Goal: Task Accomplishment & Management: Use online tool/utility

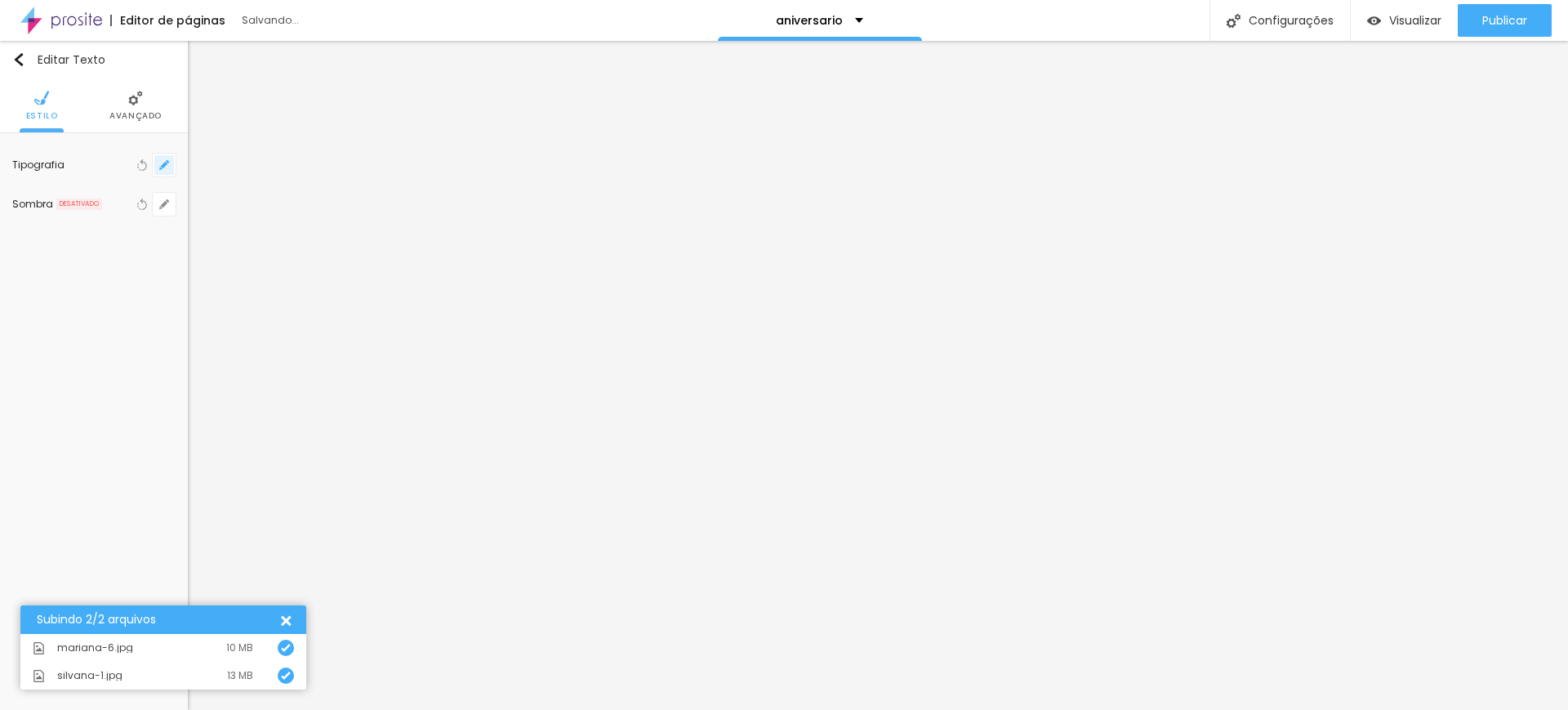
click at [164, 166] on icon "button" at bounding box center [164, 165] width 6 height 6
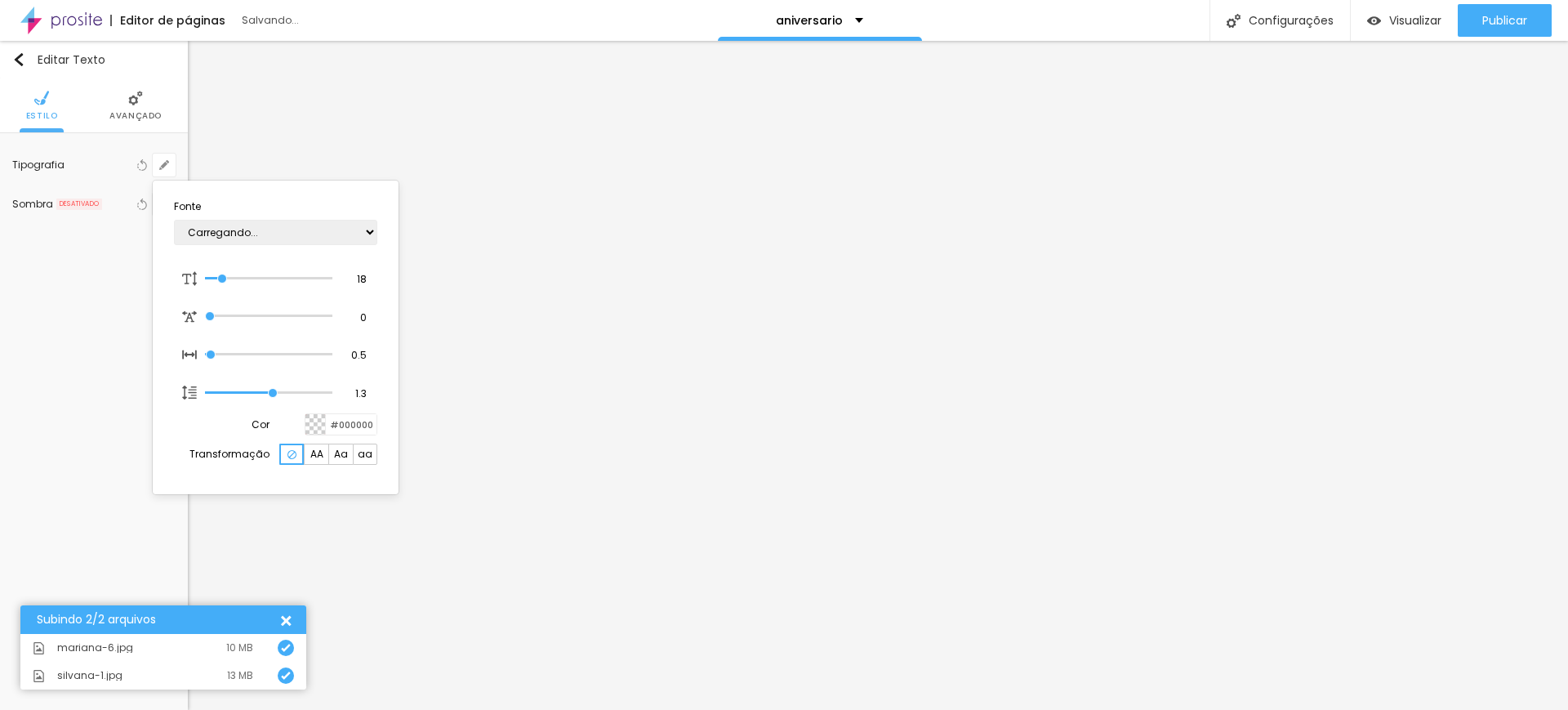
click at [141, 109] on div at bounding box center [784, 355] width 1568 height 710
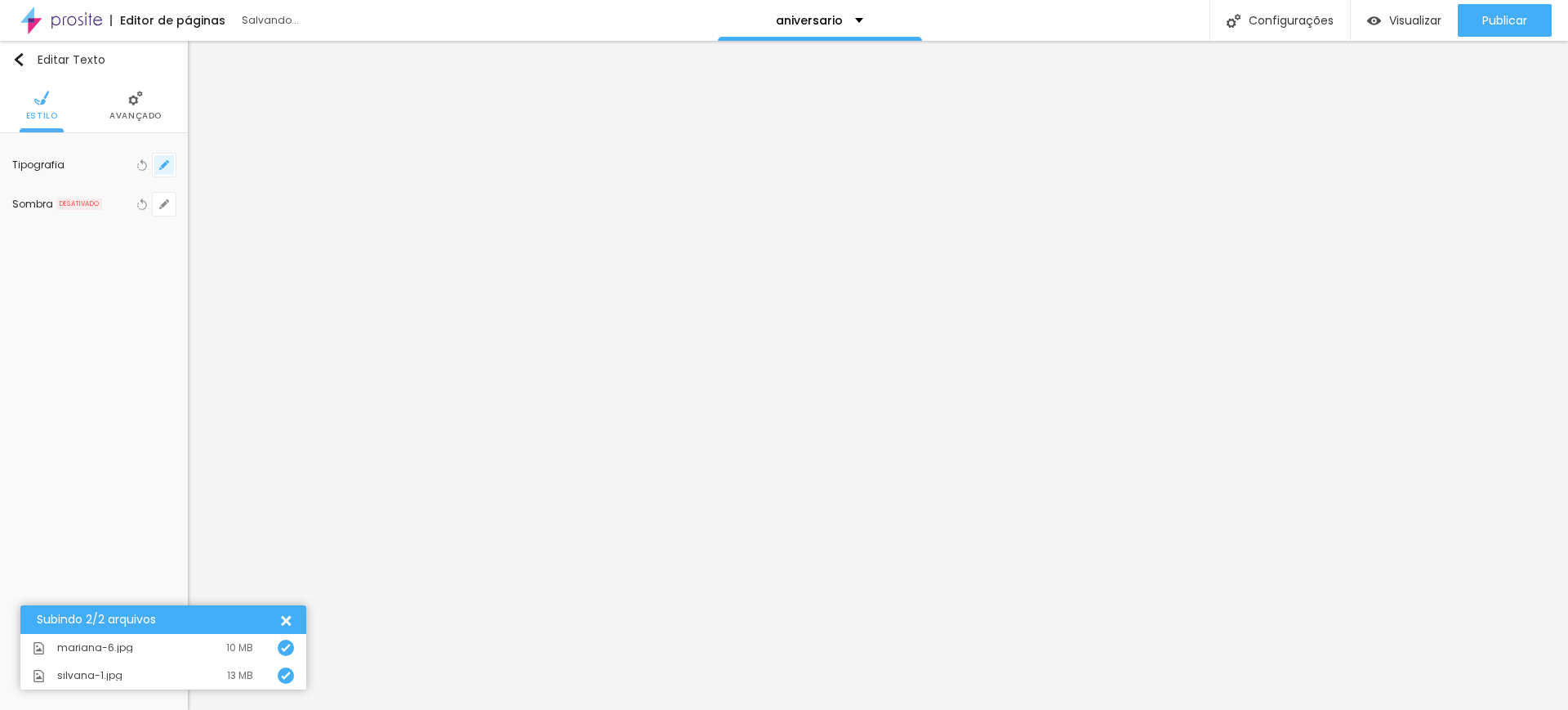
click at [164, 172] on button "button" at bounding box center [164, 165] width 23 height 23
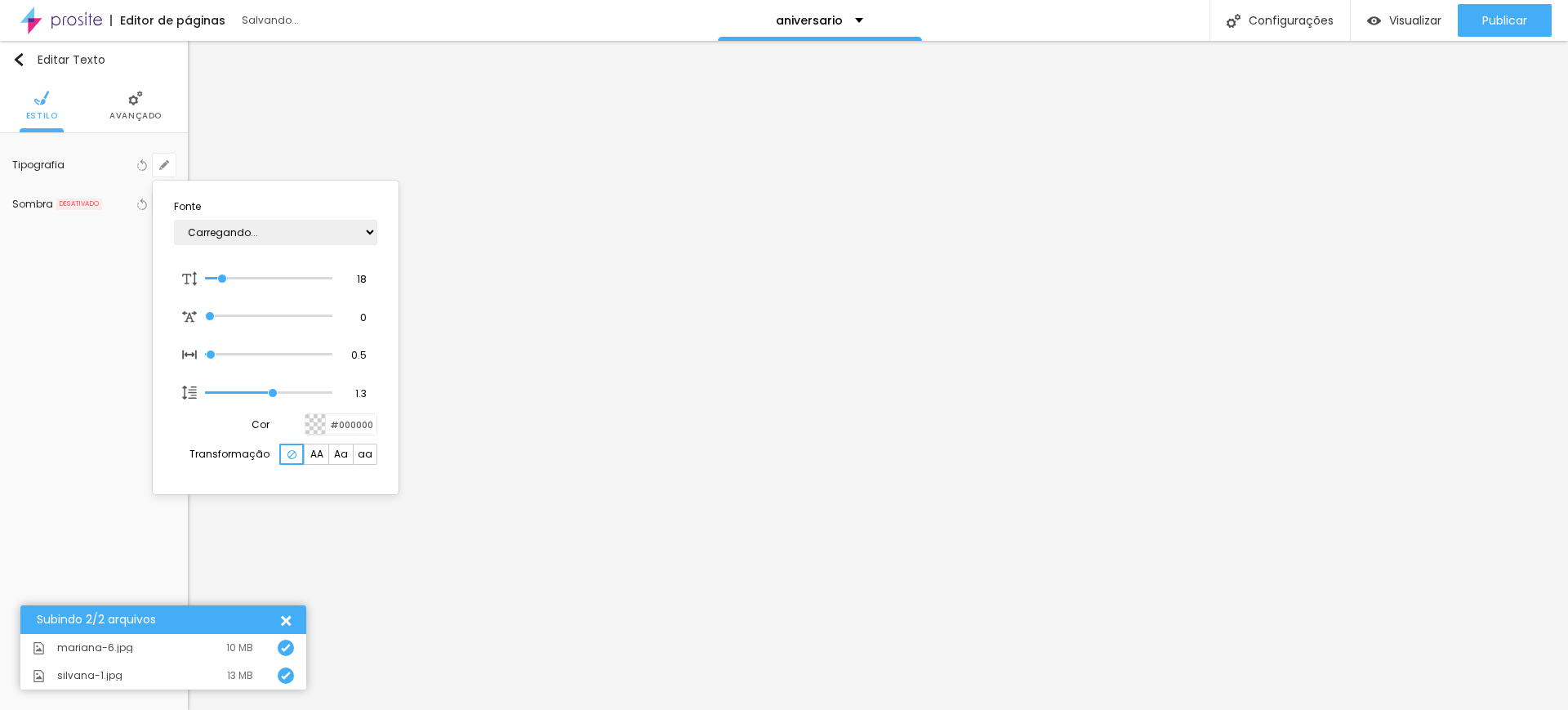
click at [642, 379] on div at bounding box center [784, 355] width 1568 height 710
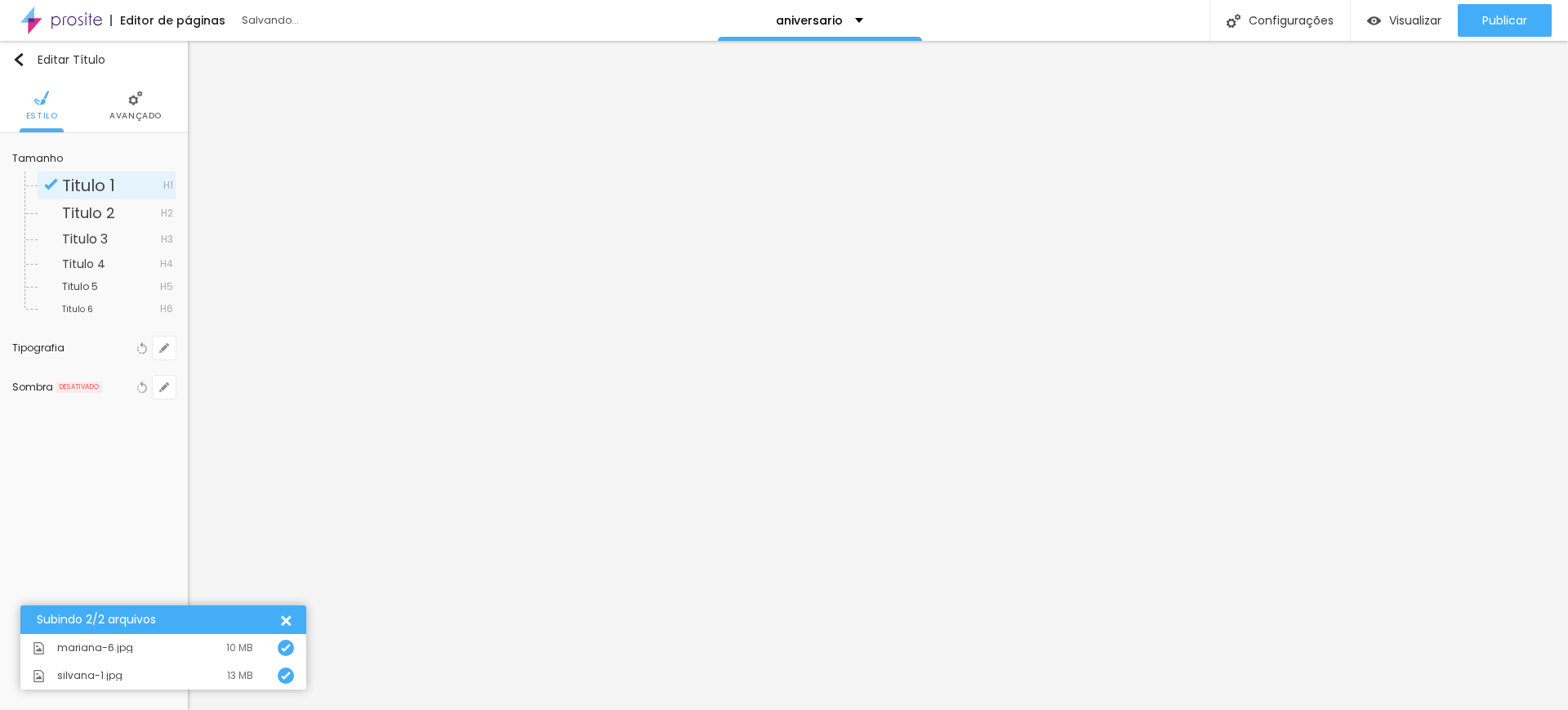
click at [135, 108] on li "Avançado" at bounding box center [135, 105] width 52 height 54
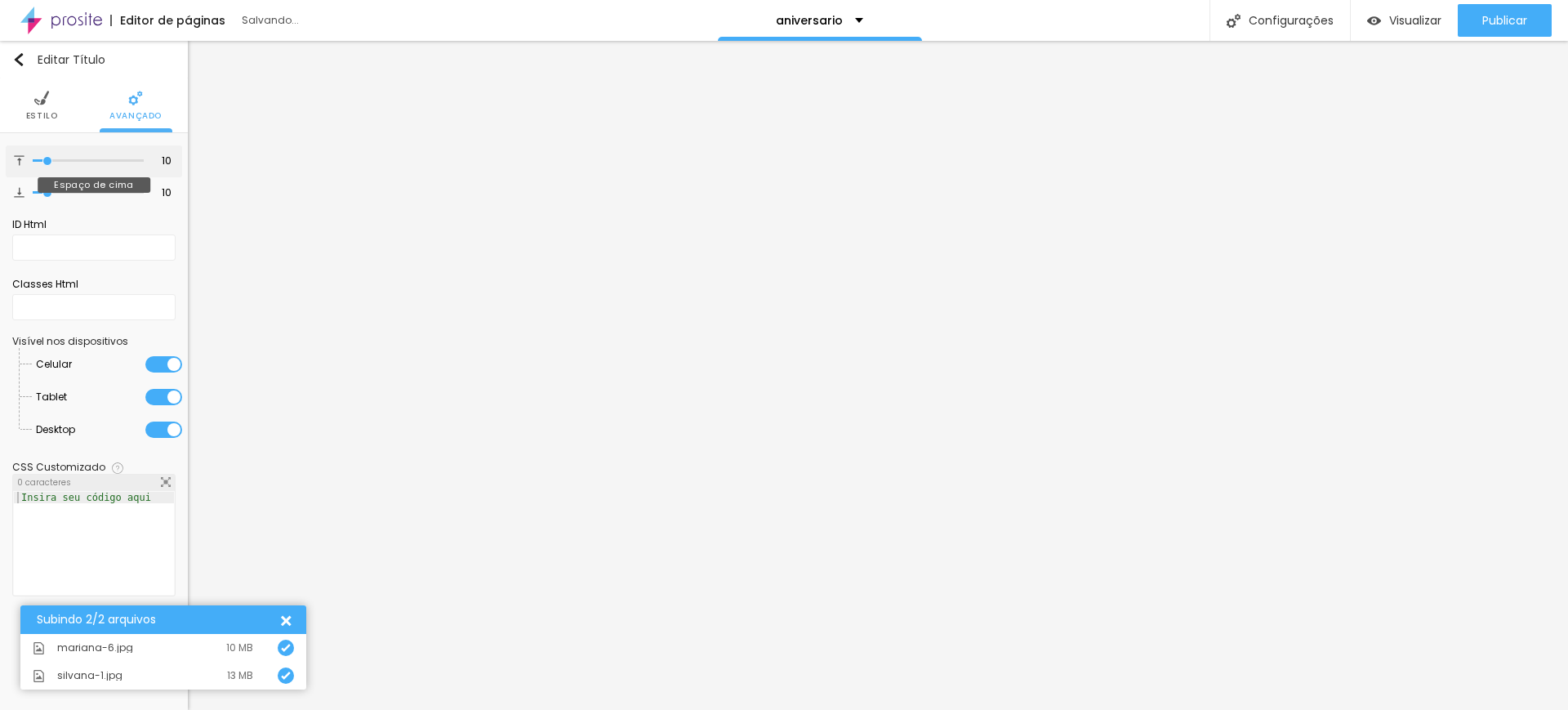
type input "11"
type input "12"
type input "13"
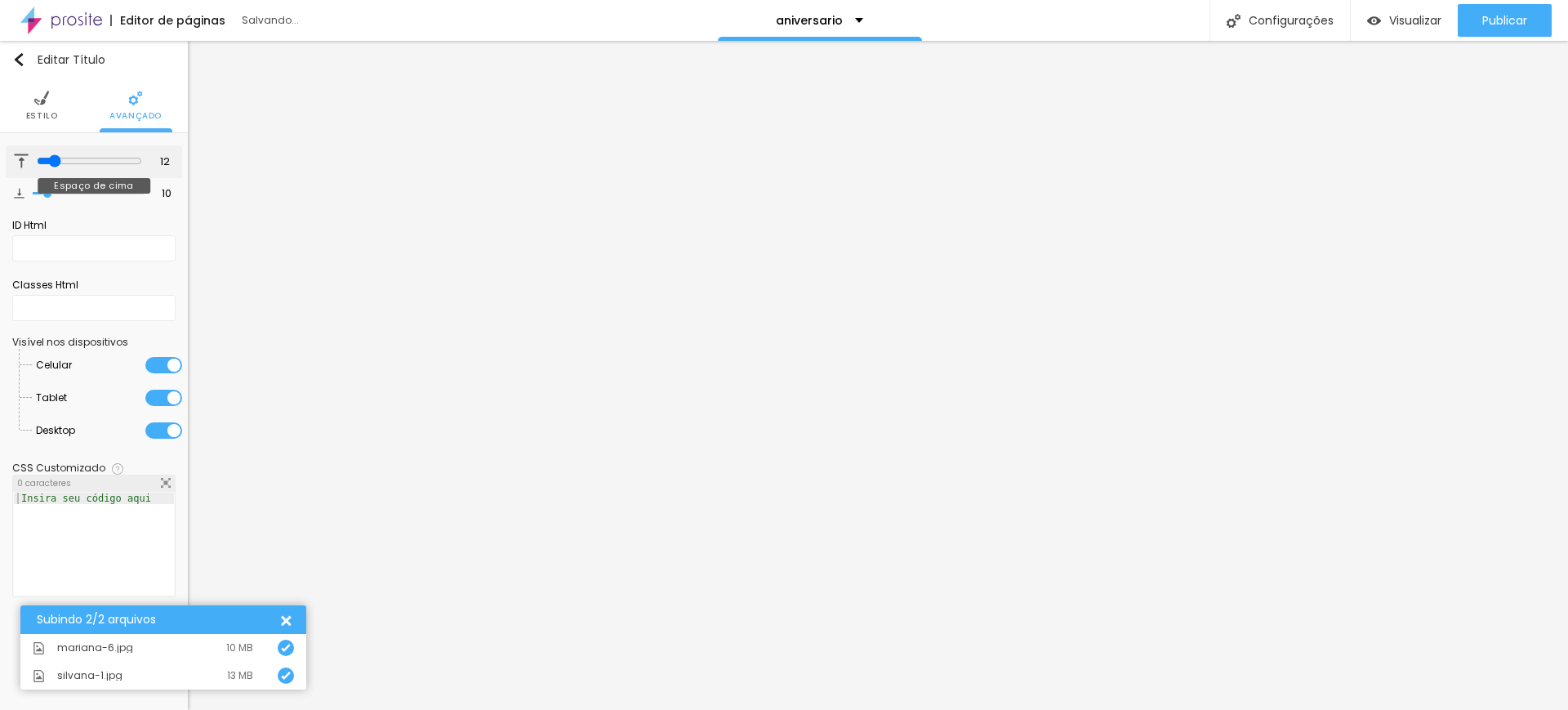
type input "13"
type input "14"
type input "15"
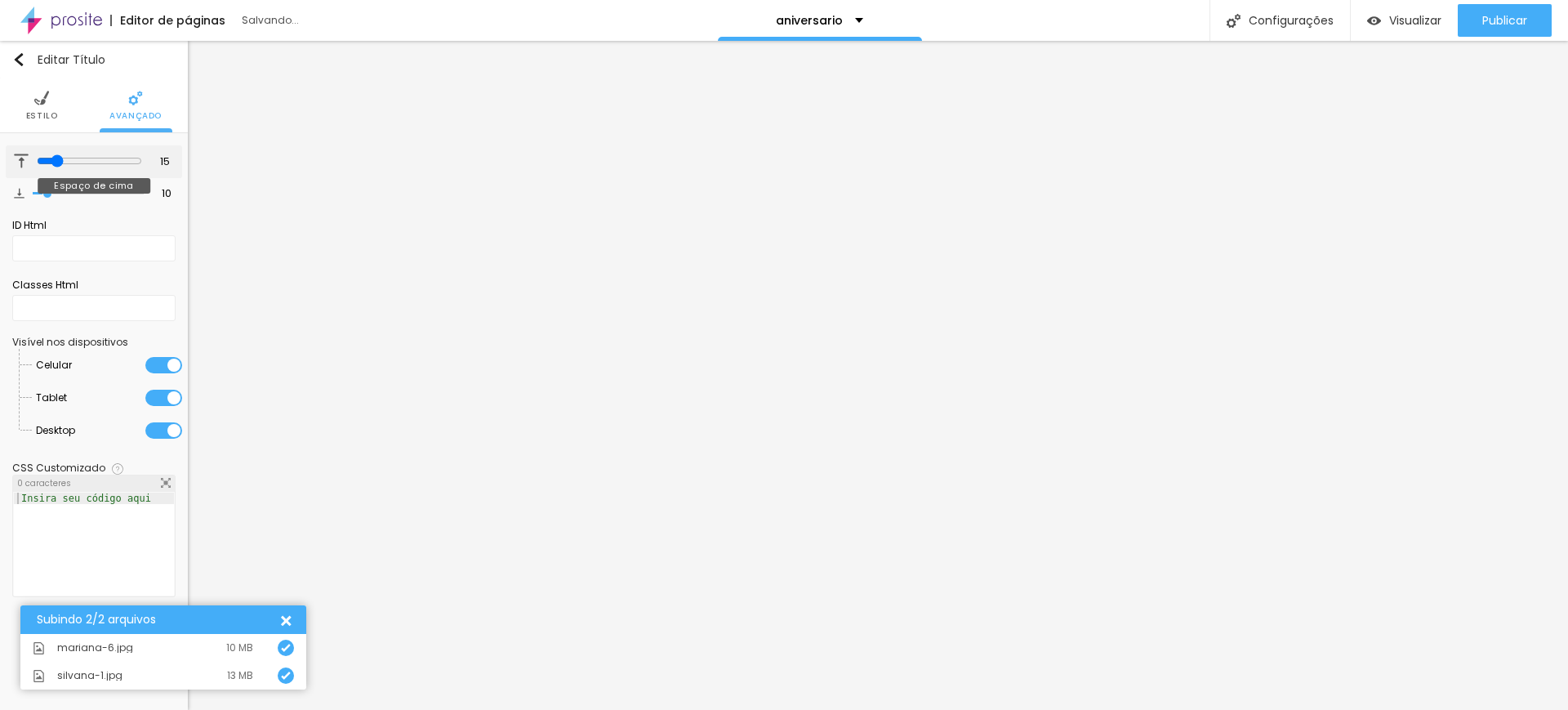
type input "16"
type input "17"
type input "18"
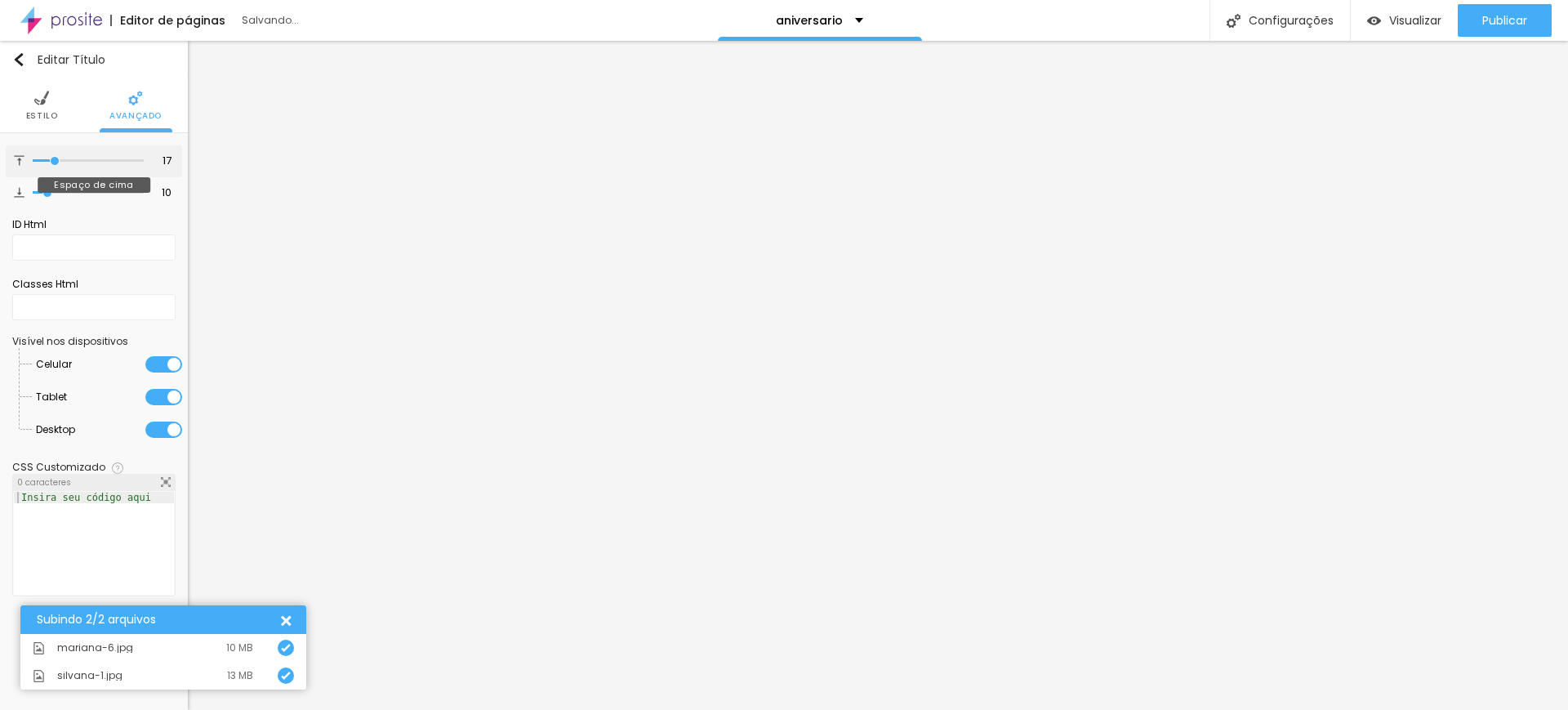
type input "18"
type input "19"
type input "20"
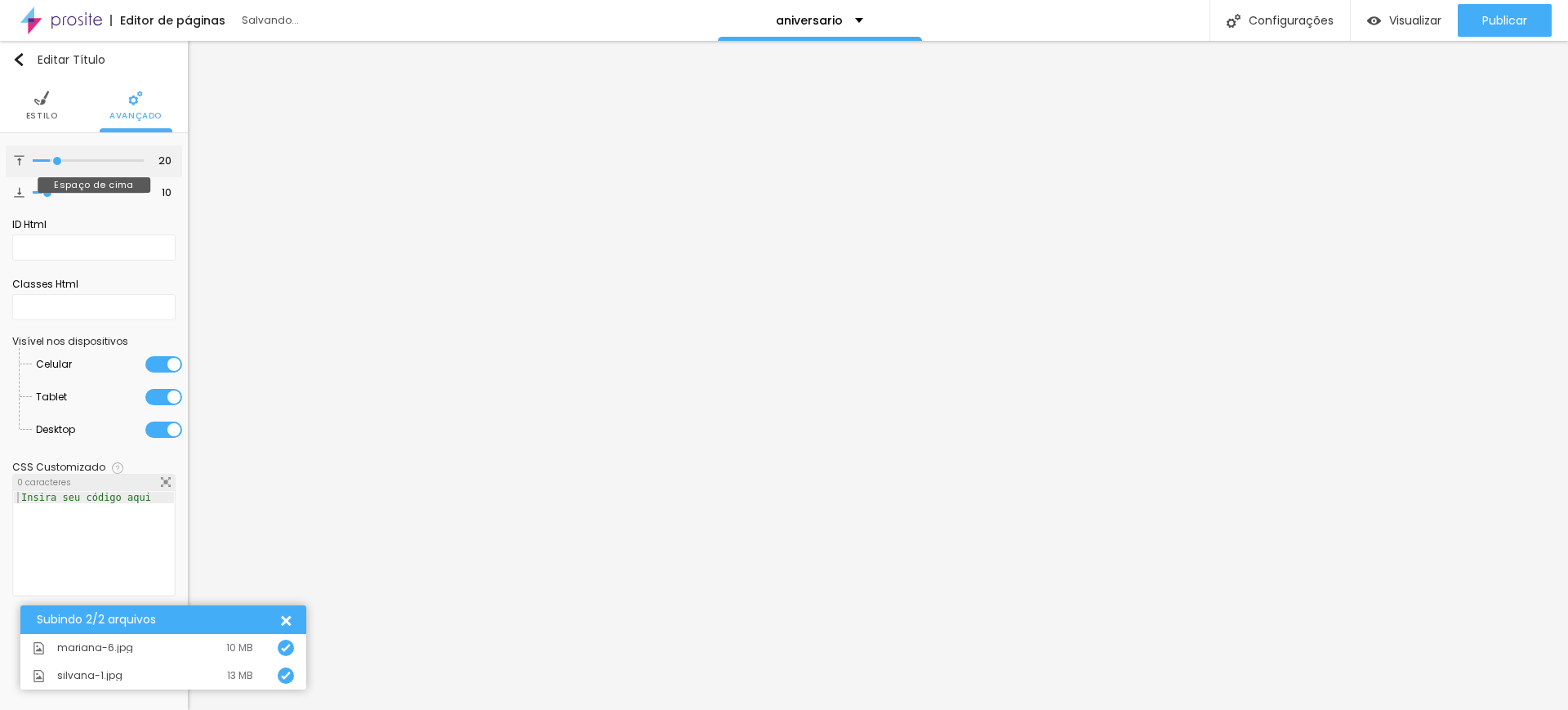
type input "21"
drag, startPoint x: 47, startPoint y: 163, endPoint x: 59, endPoint y: 163, distance: 12.0
type input "21"
click at [59, 163] on input "range" at bounding box center [88, 160] width 111 height 8
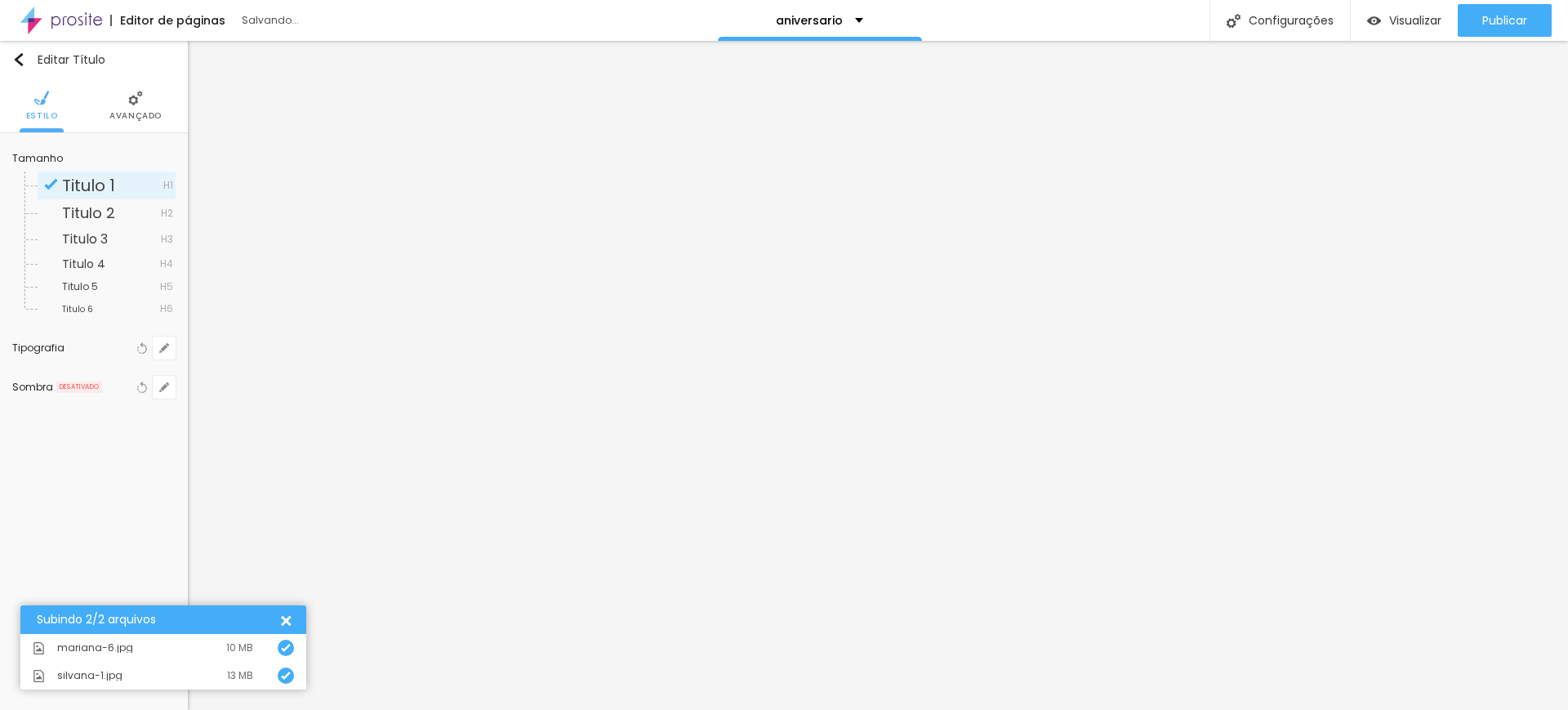
click at [124, 114] on span "Avançado" at bounding box center [135, 115] width 52 height 8
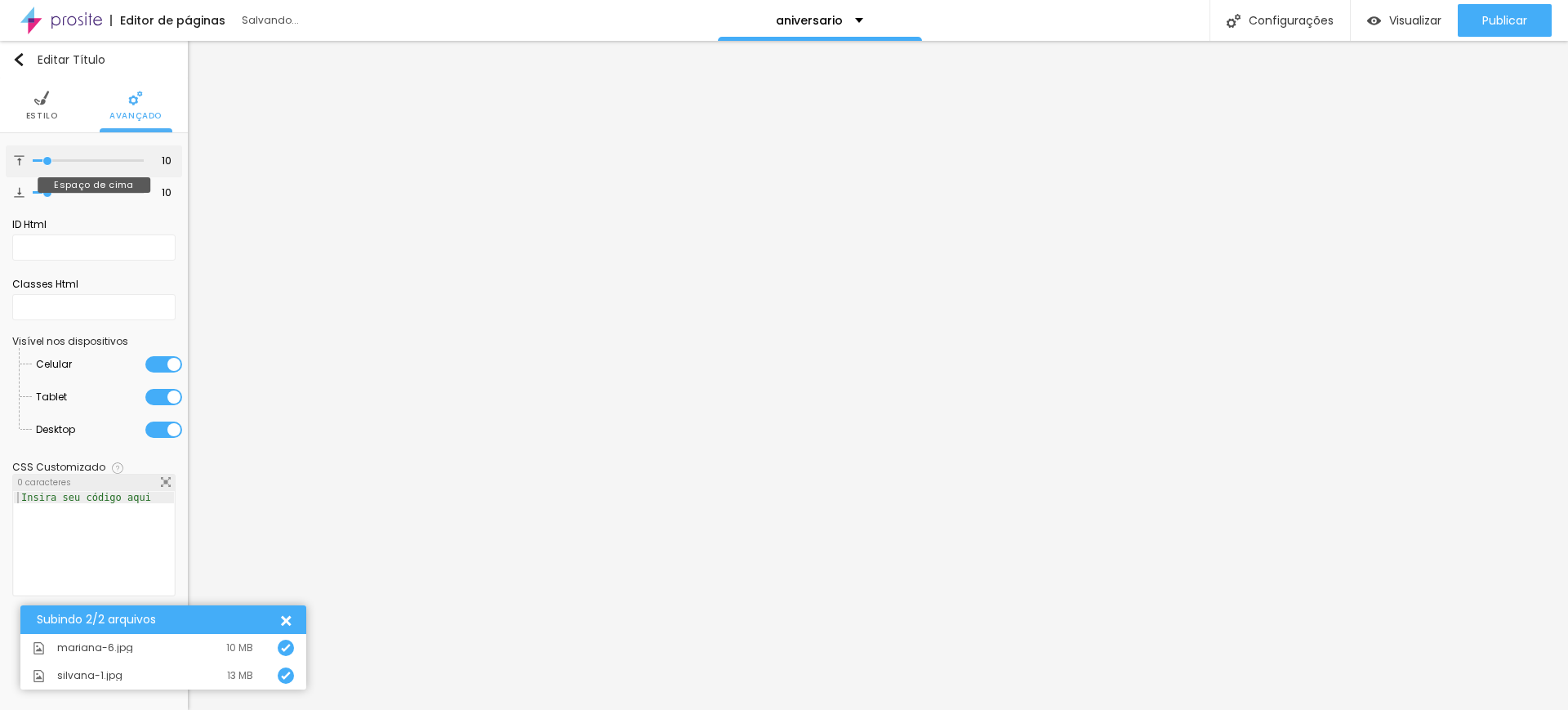
type input "11"
type input "12"
type input "13"
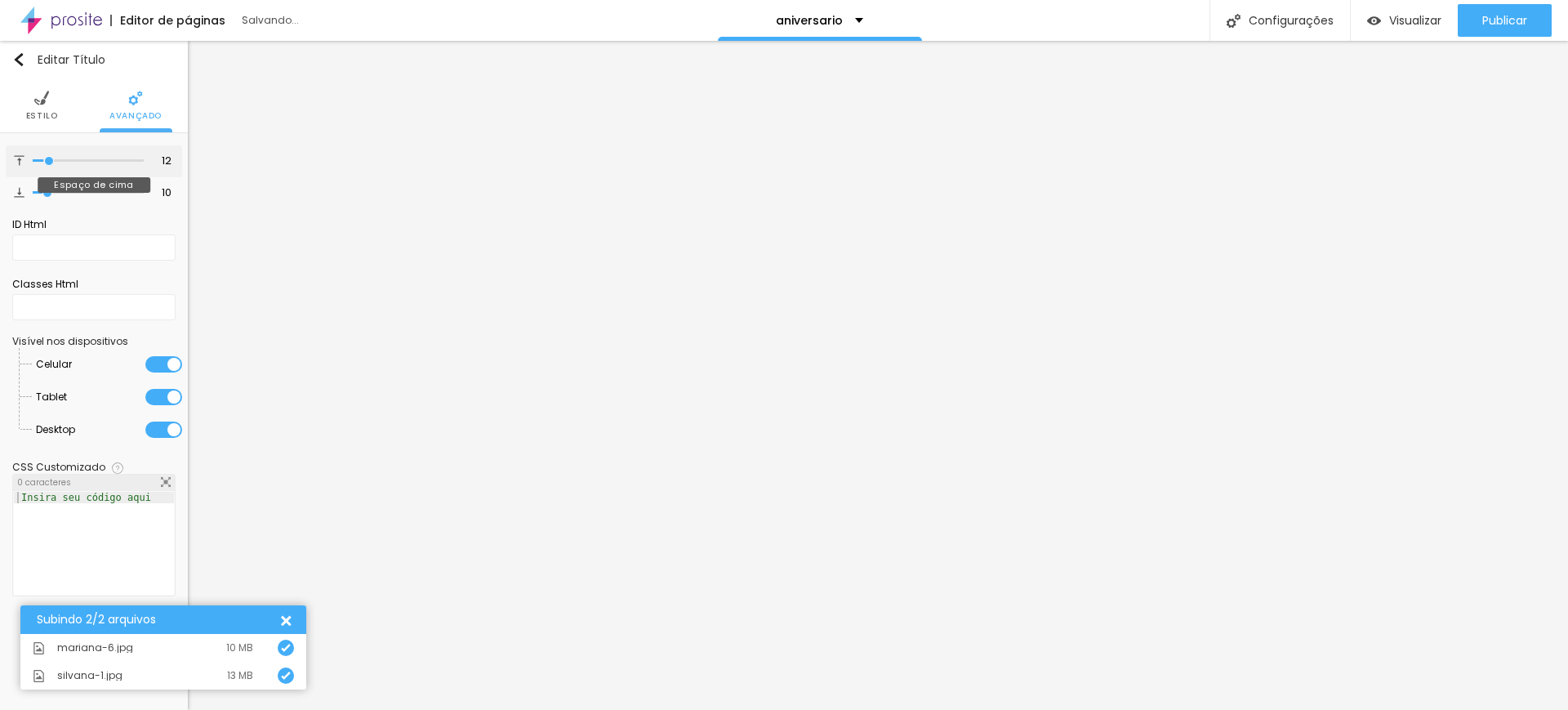
type input "13"
type input "14"
type input "15"
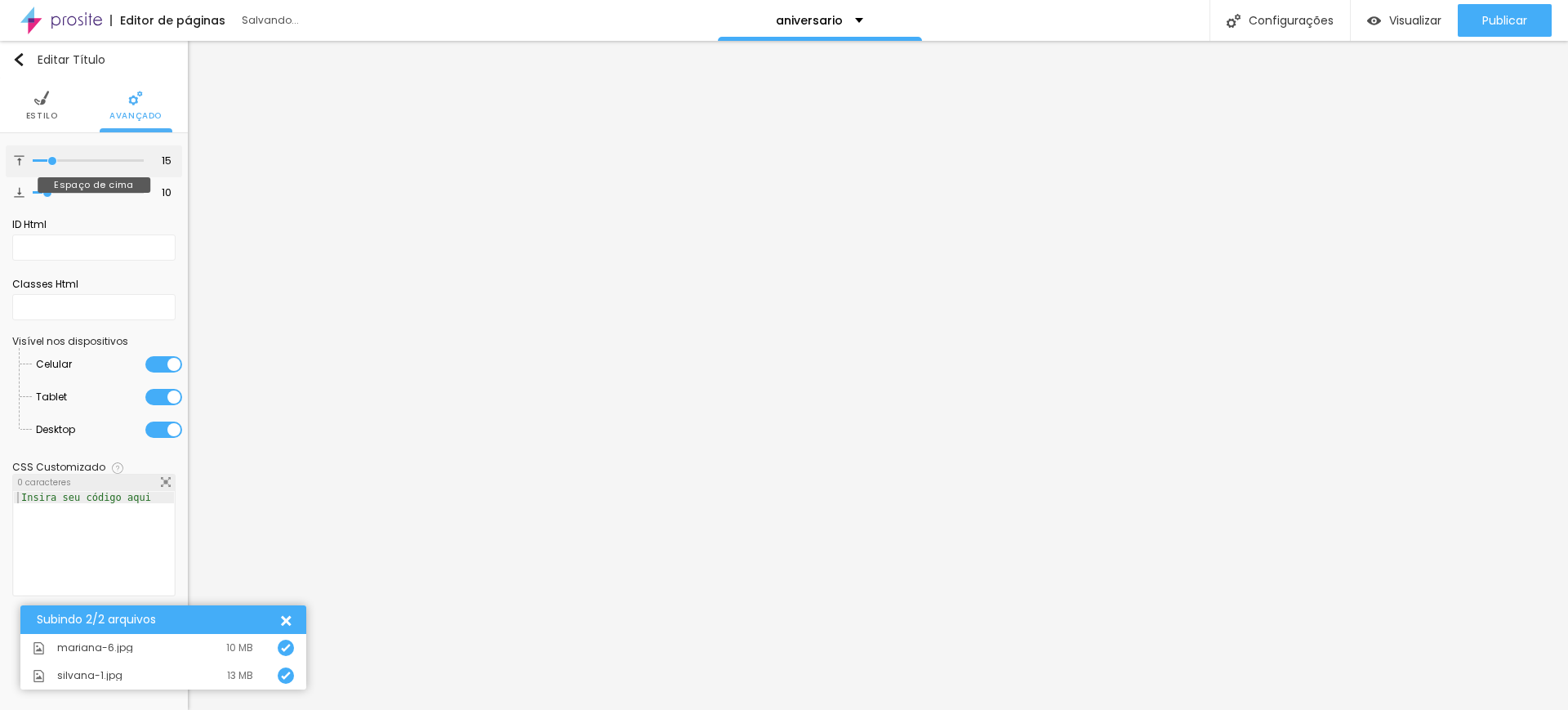
type input "16"
type input "17"
type input "18"
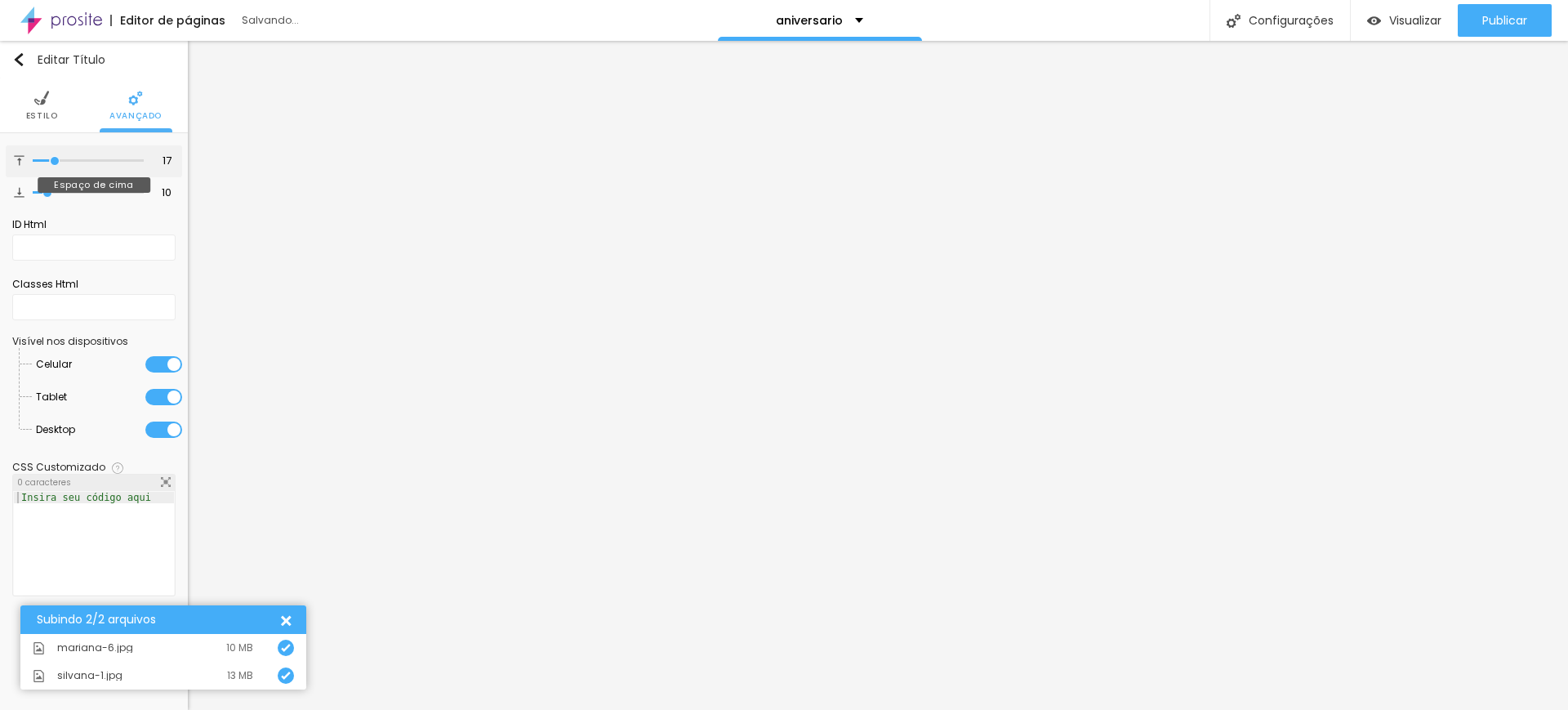
type input "18"
type input "19"
type input "20"
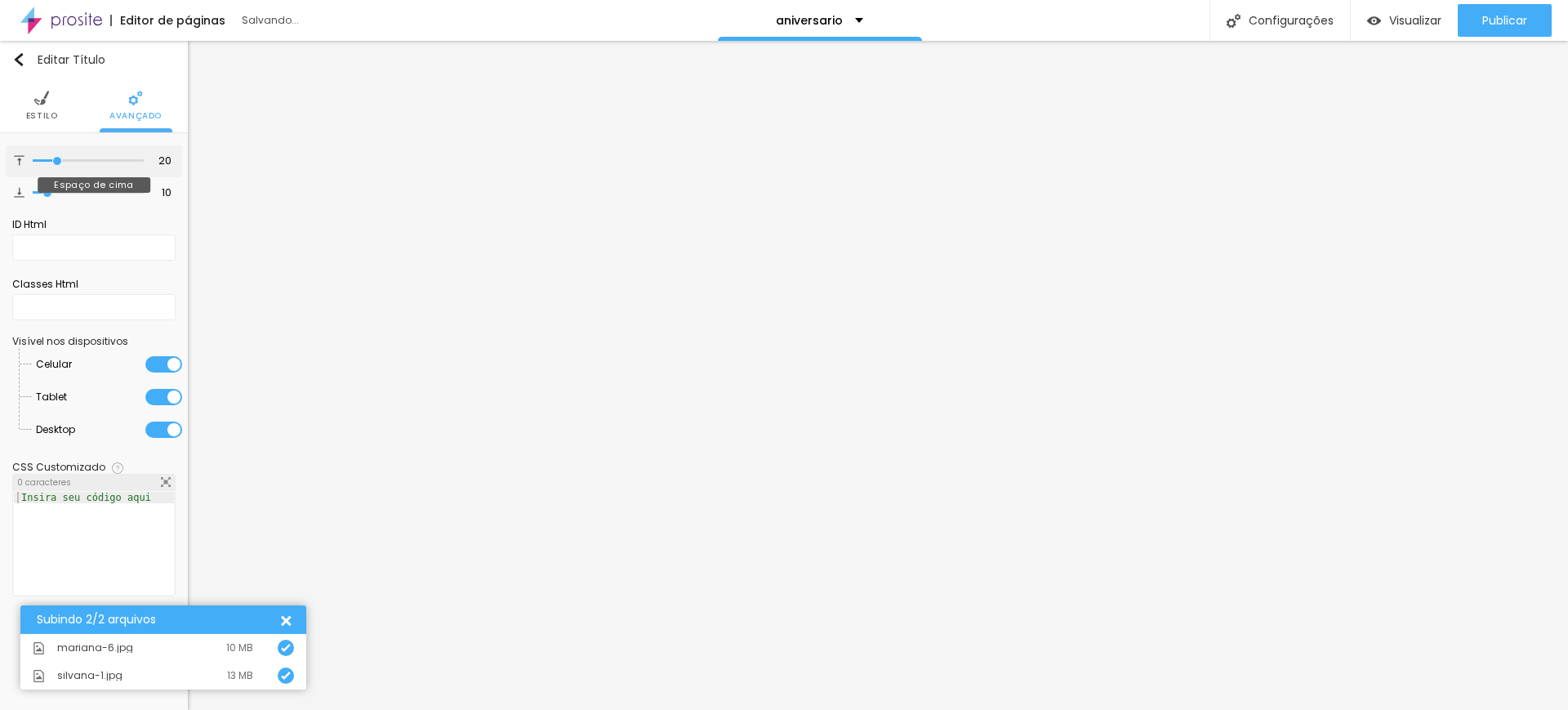
type input "21"
type input "22"
type input "23"
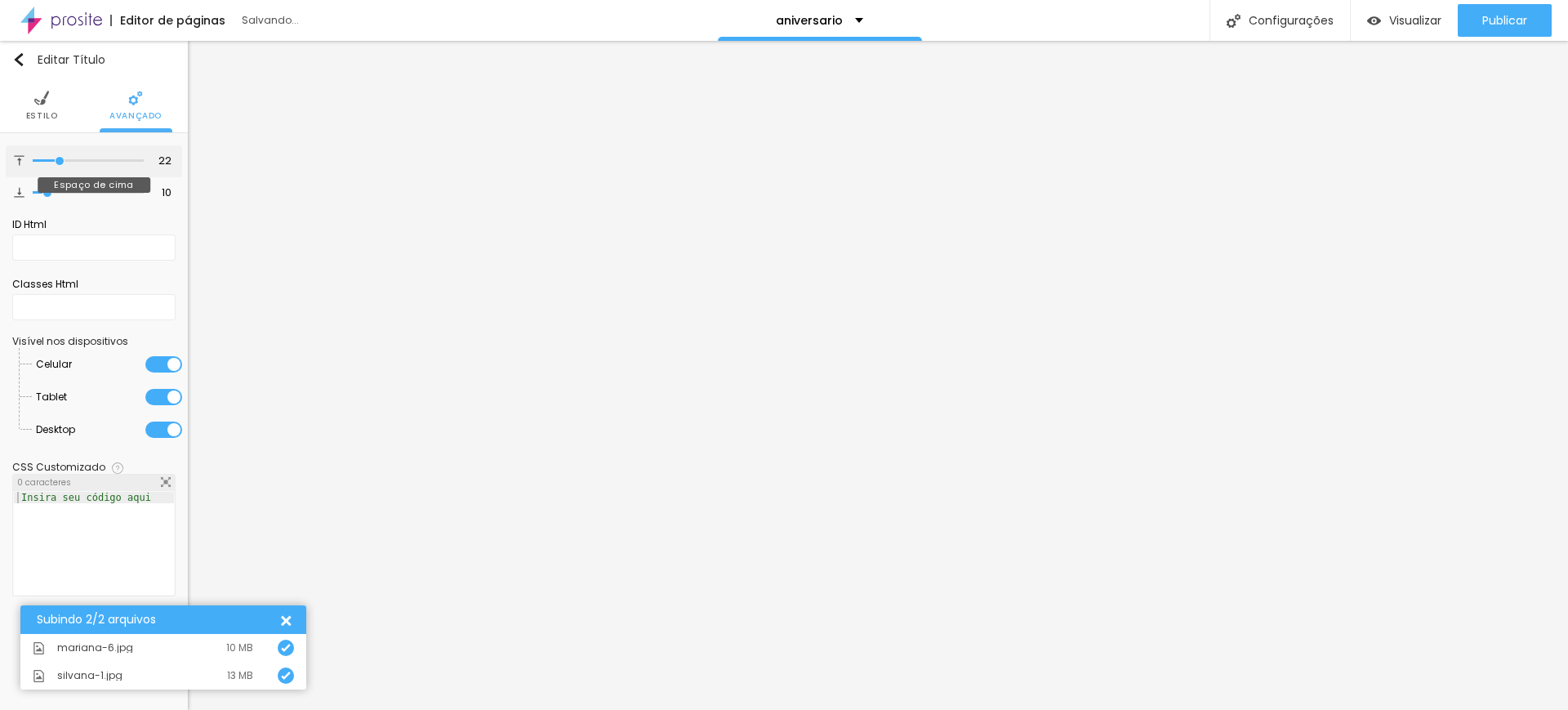
type input "23"
drag, startPoint x: 49, startPoint y: 164, endPoint x: 62, endPoint y: 164, distance: 13.0
type input "23"
click at [62, 164] on input "range" at bounding box center [88, 160] width 111 height 8
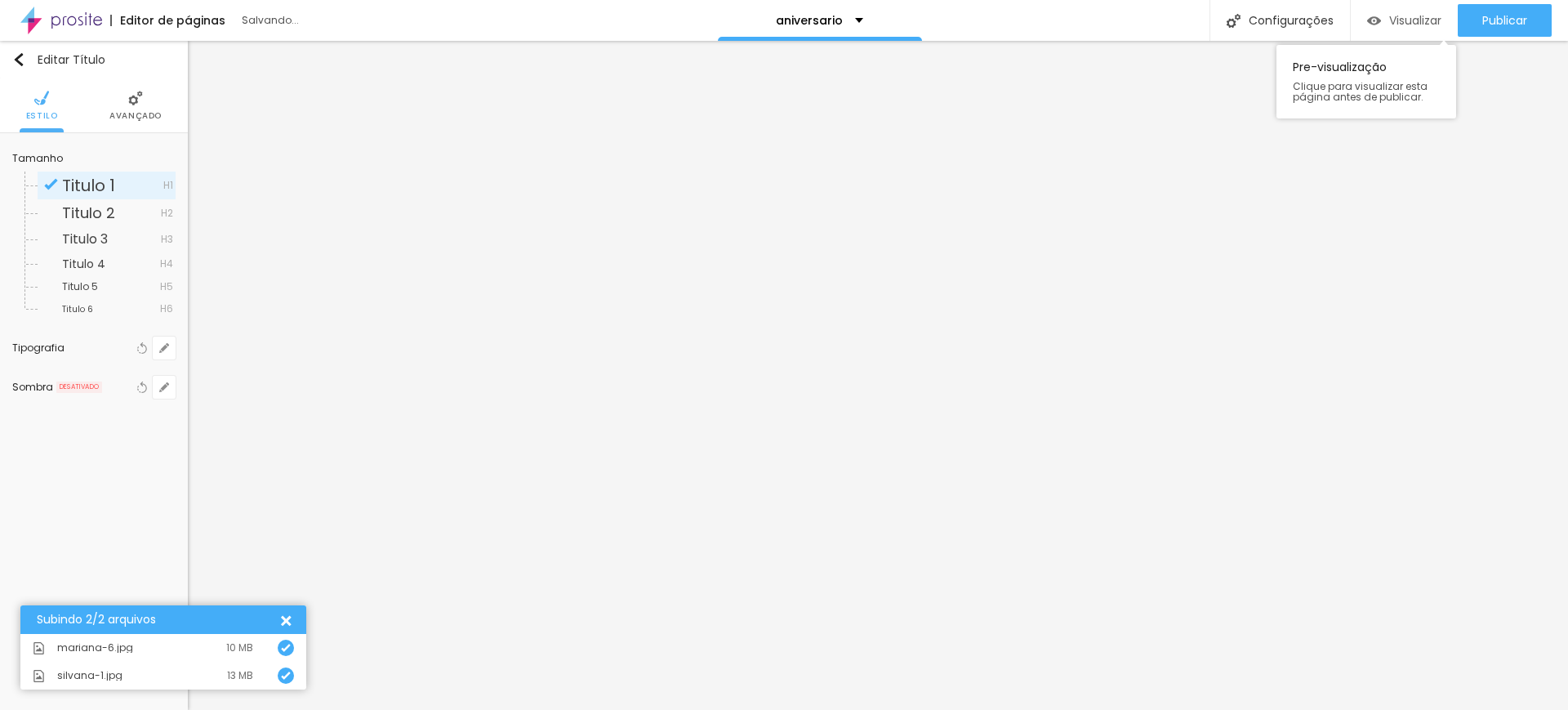
click at [1407, 19] on span "Visualizar" at bounding box center [1415, 20] width 52 height 13
